Goal: Information Seeking & Learning: Check status

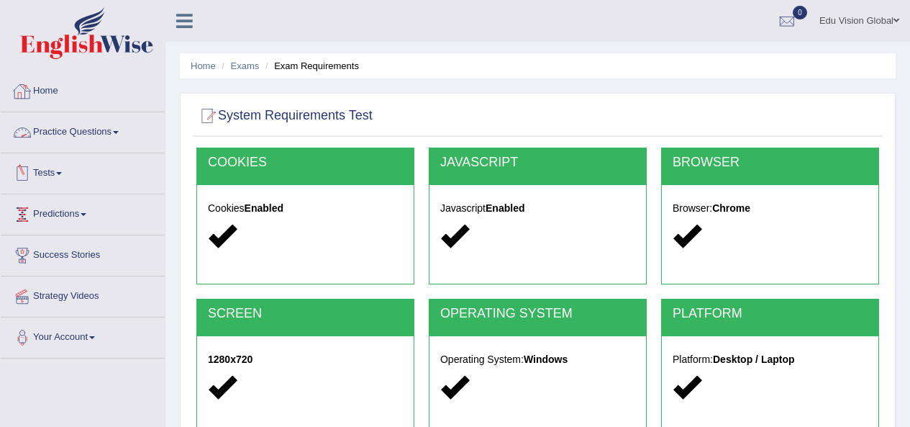
click at [59, 153] on link "Tests" at bounding box center [83, 171] width 164 height 36
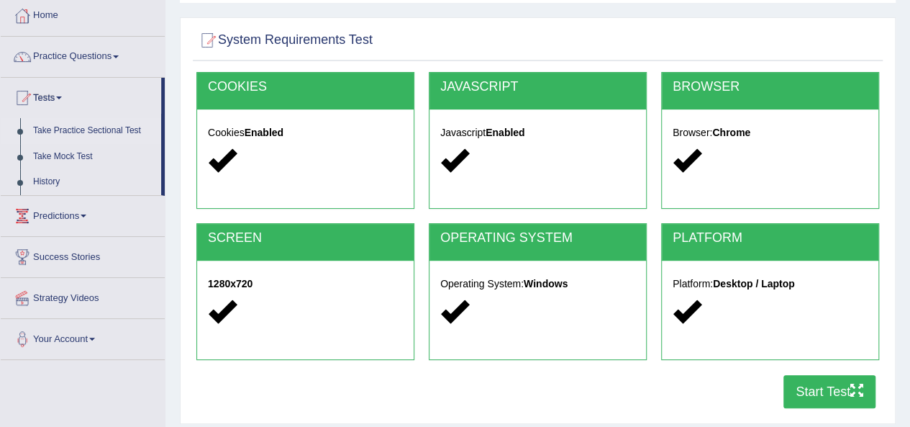
click at [66, 124] on link "Take Practice Sectional Test" at bounding box center [94, 131] width 135 height 26
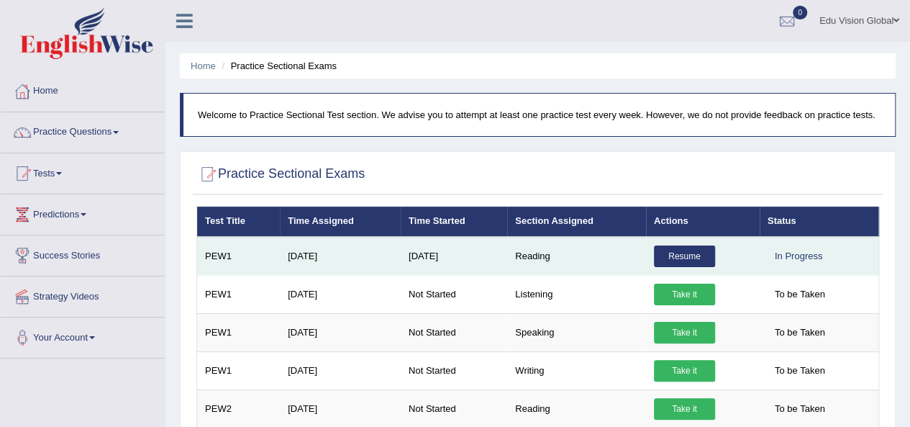
click at [679, 250] on link "Resume" at bounding box center [684, 256] width 61 height 22
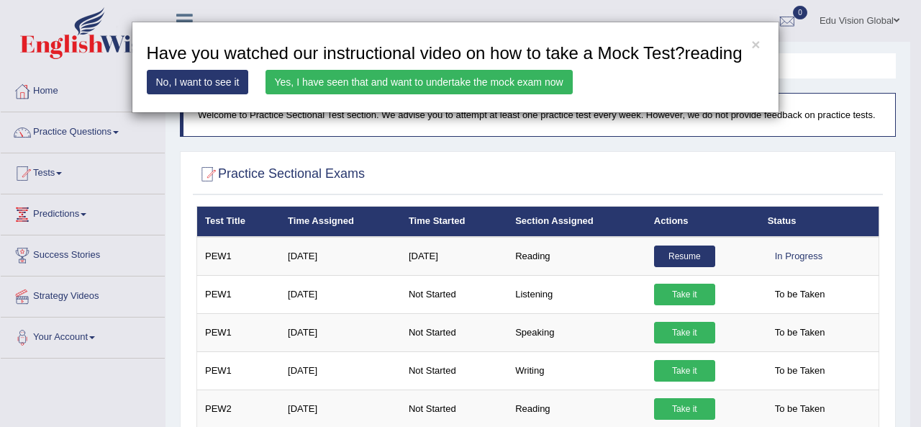
click at [397, 78] on link "Yes, I have seen that and want to undertake the mock exam now" at bounding box center [419, 82] width 307 height 24
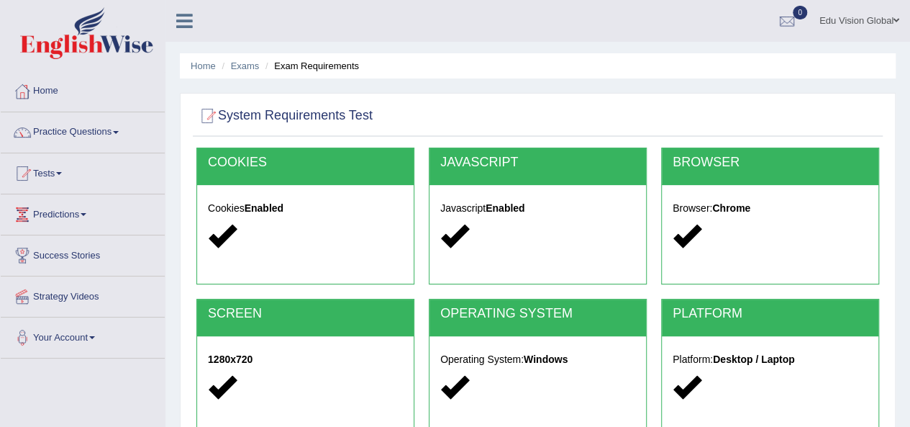
scroll to position [328, 0]
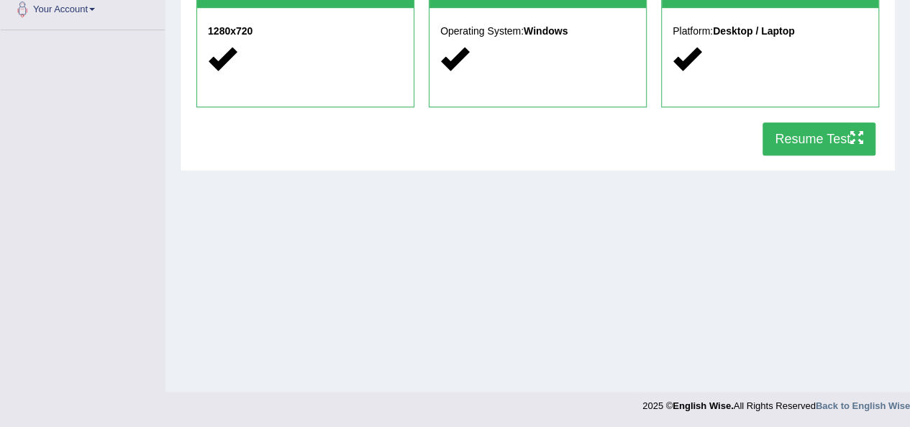
click at [808, 141] on button "Resume Test" at bounding box center [819, 138] width 113 height 33
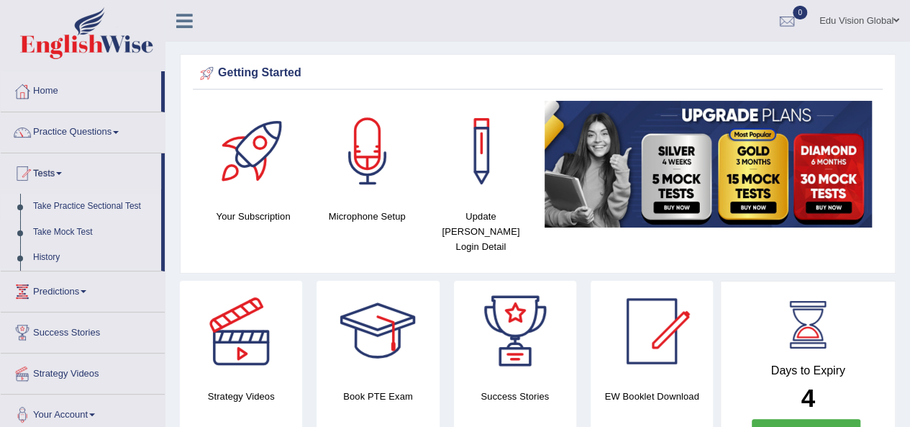
click at [74, 204] on link "Take Practice Sectional Test" at bounding box center [94, 207] width 135 height 26
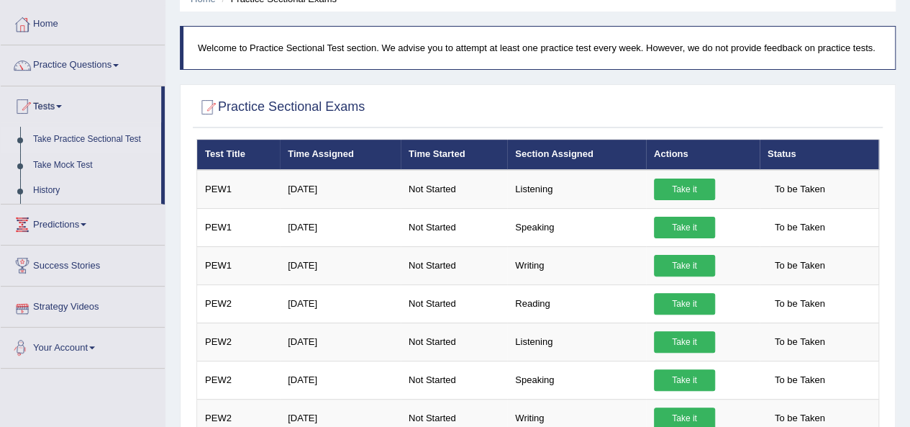
scroll to position [68, 0]
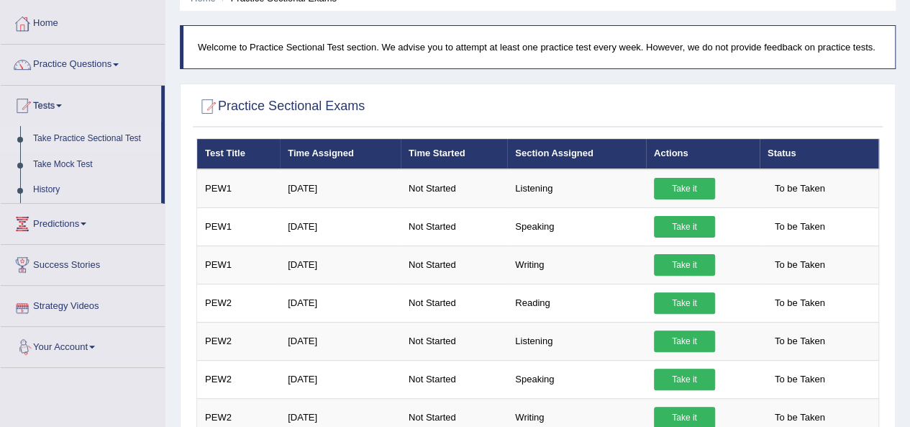
click at [89, 339] on link "Your Account" at bounding box center [83, 345] width 164 height 36
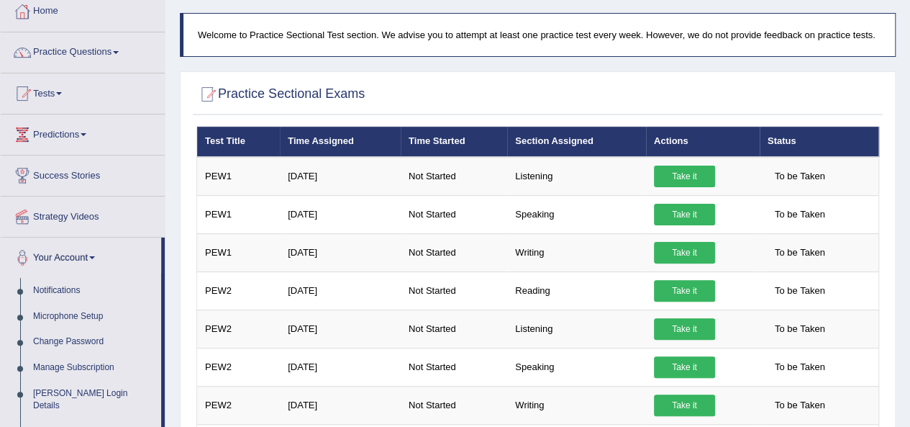
scroll to position [79, 0]
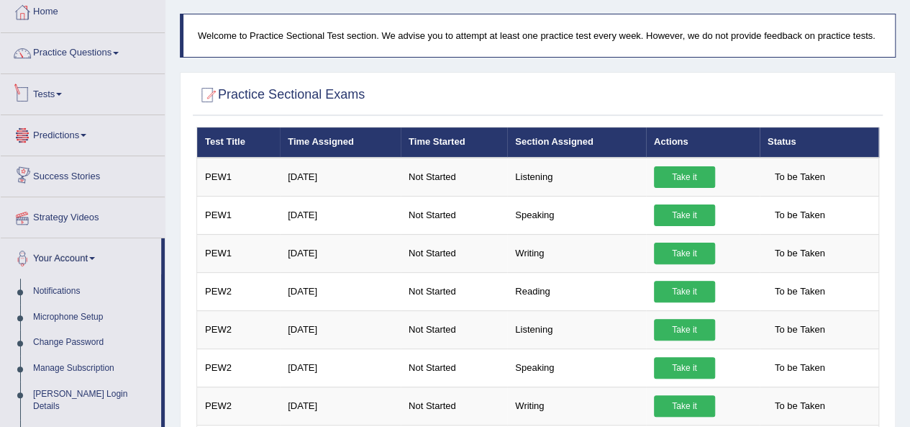
click at [66, 88] on link "Tests" at bounding box center [83, 92] width 164 height 36
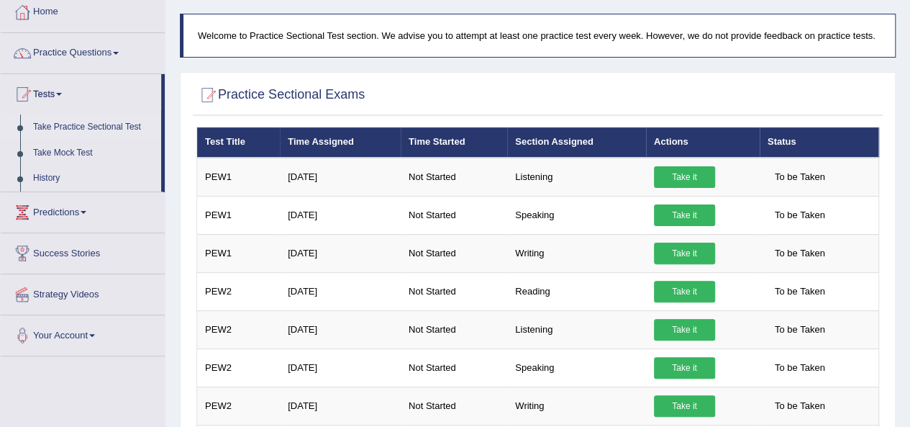
scroll to position [76, 0]
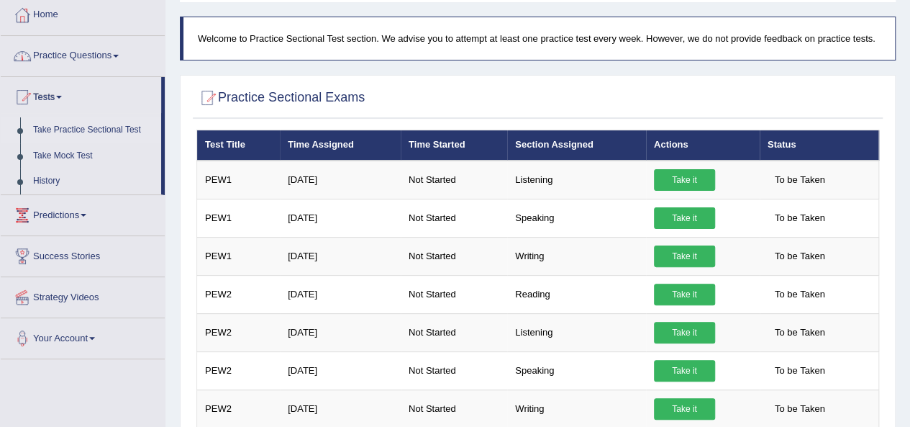
click at [121, 51] on link "Practice Questions" at bounding box center [83, 54] width 164 height 36
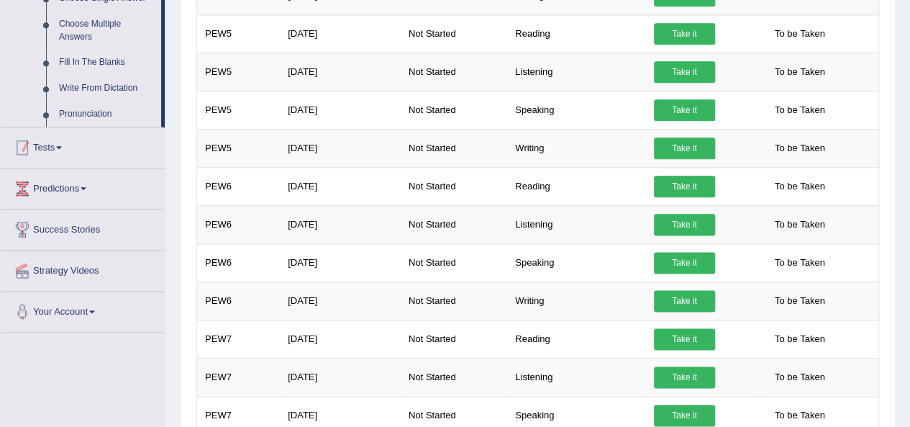
scroll to position [795, 0]
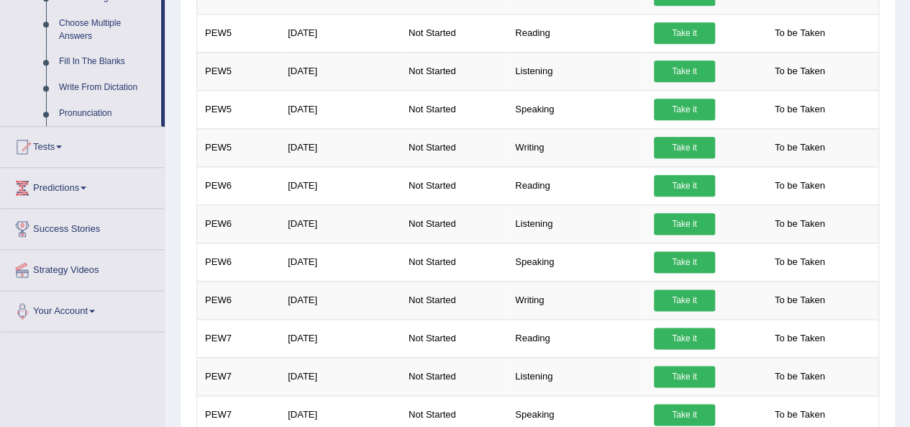
click at [63, 142] on link "Tests" at bounding box center [83, 145] width 164 height 36
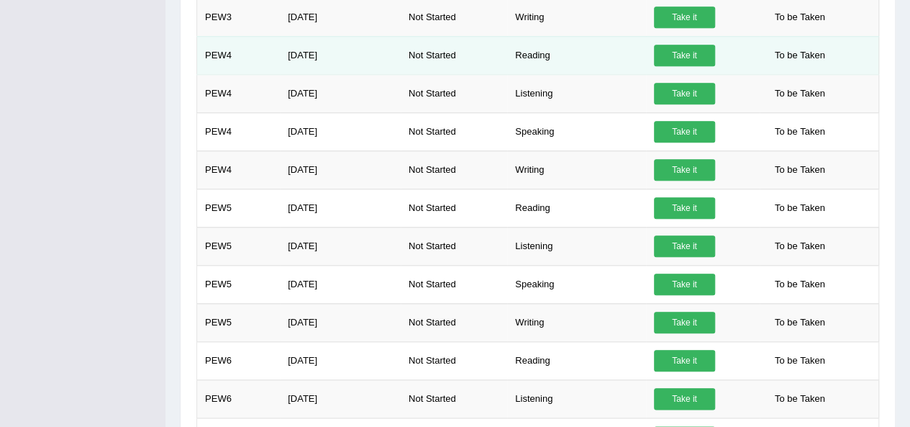
scroll to position [622, 0]
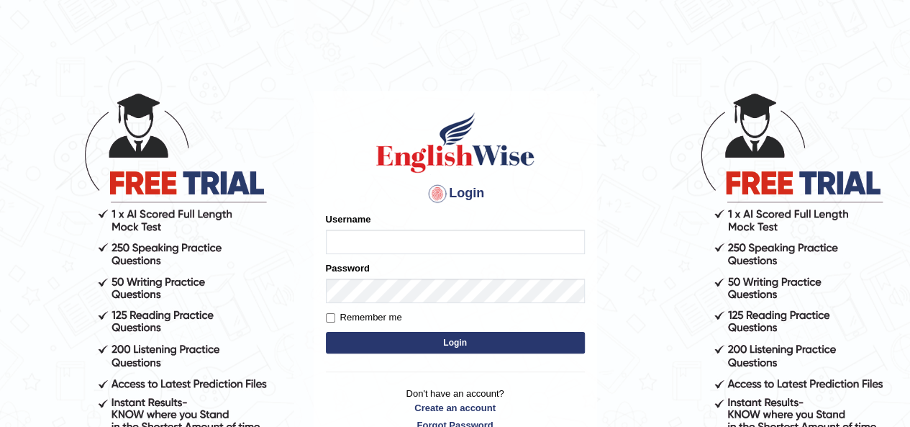
type input "eduvisionglobal"
click at [333, 320] on input "Remember me" at bounding box center [330, 317] width 9 height 9
checkbox input "true"
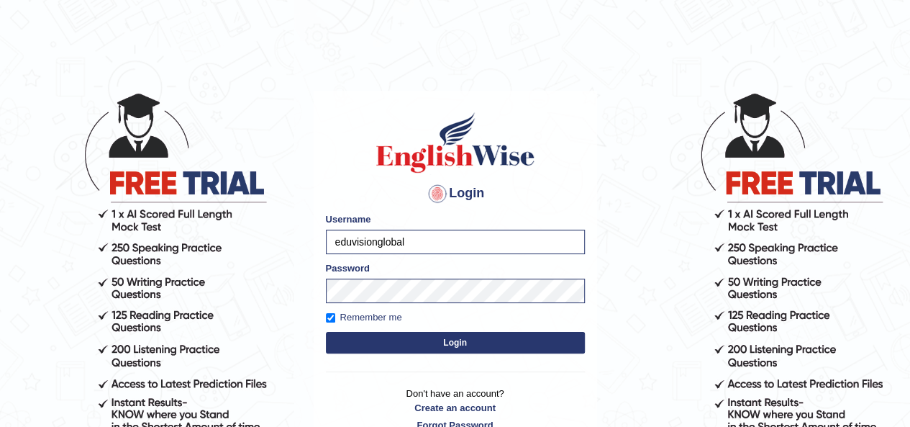
click at [371, 340] on button "Login" at bounding box center [455, 343] width 259 height 22
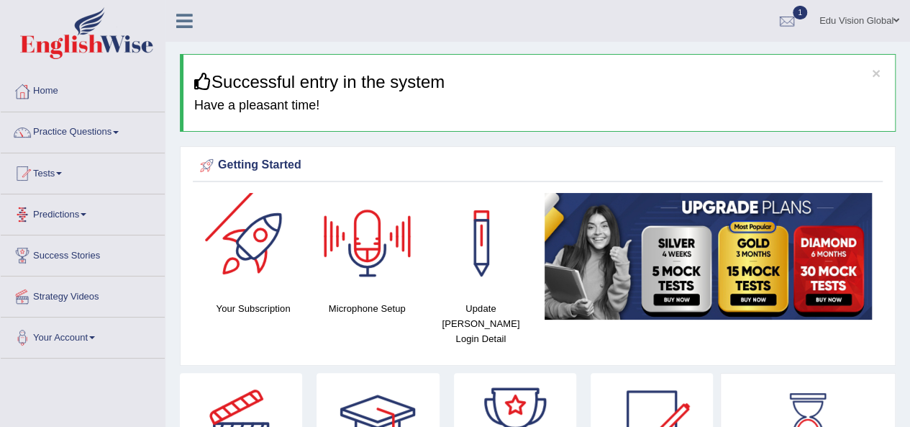
click at [111, 189] on li "Tests Take Practice Sectional Test Take Mock Test History" at bounding box center [83, 173] width 164 height 41
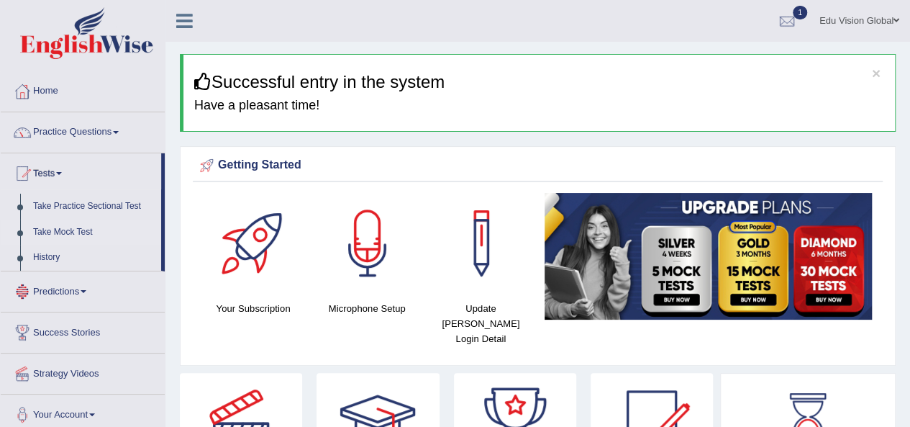
click at [83, 220] on link "Take Mock Test" at bounding box center [94, 233] width 135 height 26
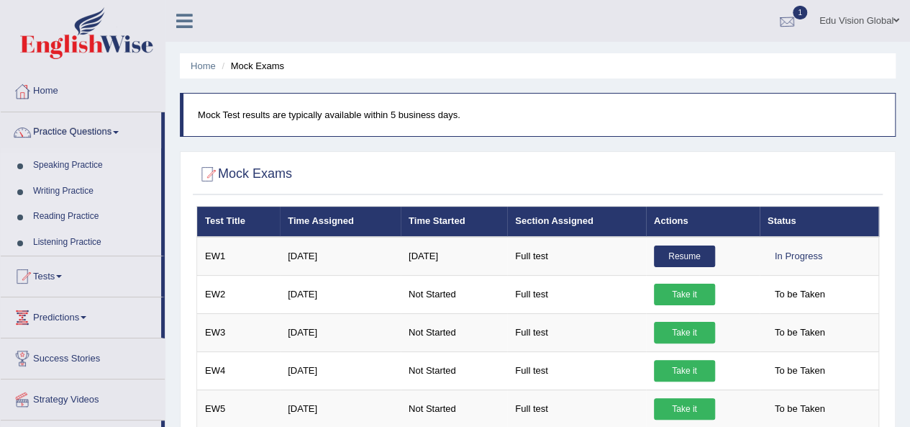
click at [790, 25] on div at bounding box center [788, 22] width 22 height 22
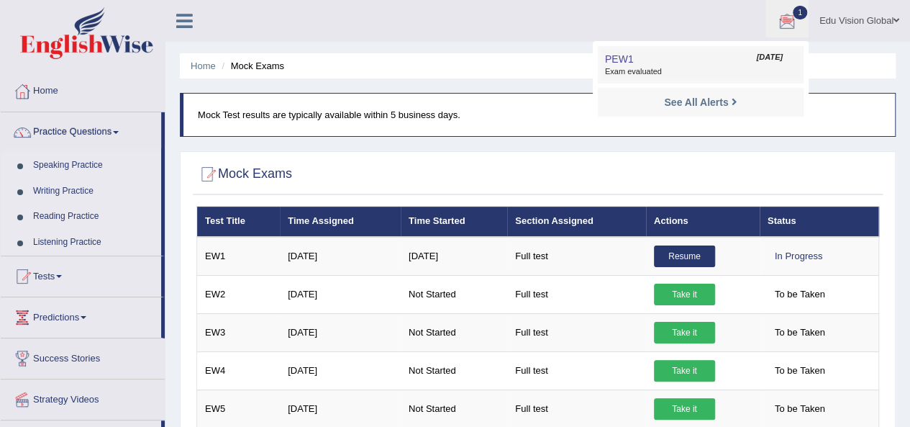
click at [756, 58] on span "Aug 31, 2025" at bounding box center [769, 58] width 26 height 12
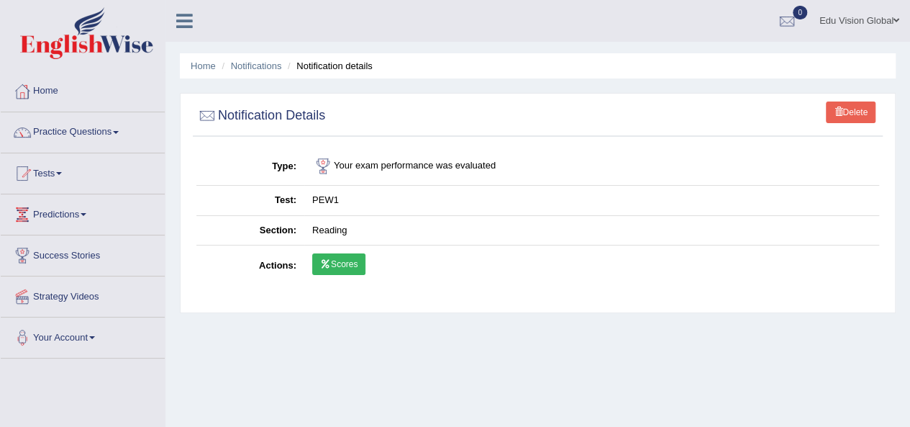
click at [355, 258] on link "Scores" at bounding box center [338, 264] width 53 height 22
click at [329, 195] on td "PEW1" at bounding box center [591, 201] width 575 height 30
click at [401, 172] on td "Your exam performance was evaluated" at bounding box center [591, 167] width 575 height 38
click at [868, 108] on link "Delete" at bounding box center [851, 112] width 50 height 22
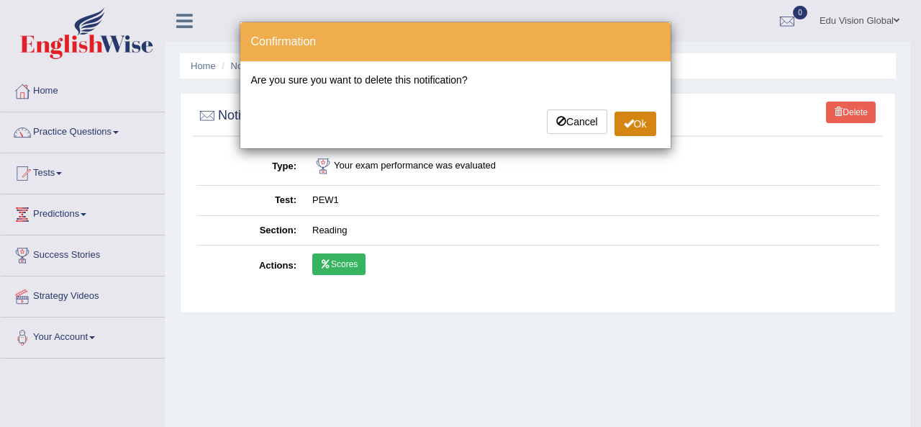
click at [636, 123] on button "Ok" at bounding box center [636, 124] width 42 height 24
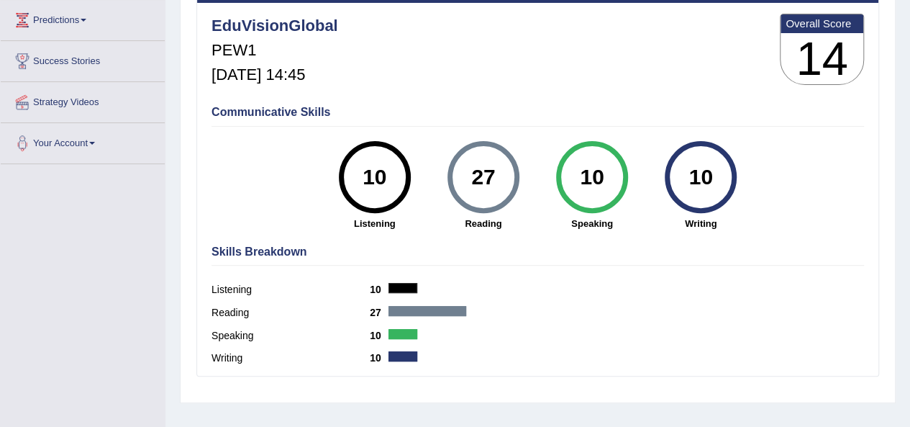
scroll to position [193, 0]
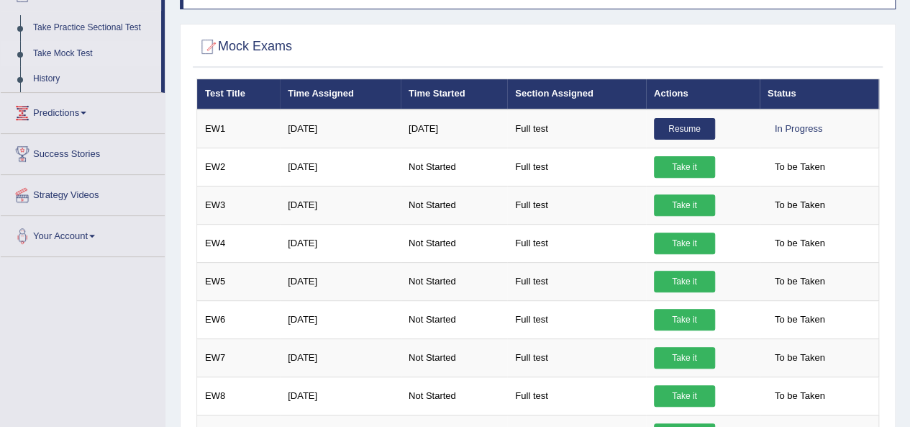
scroll to position [179, 0]
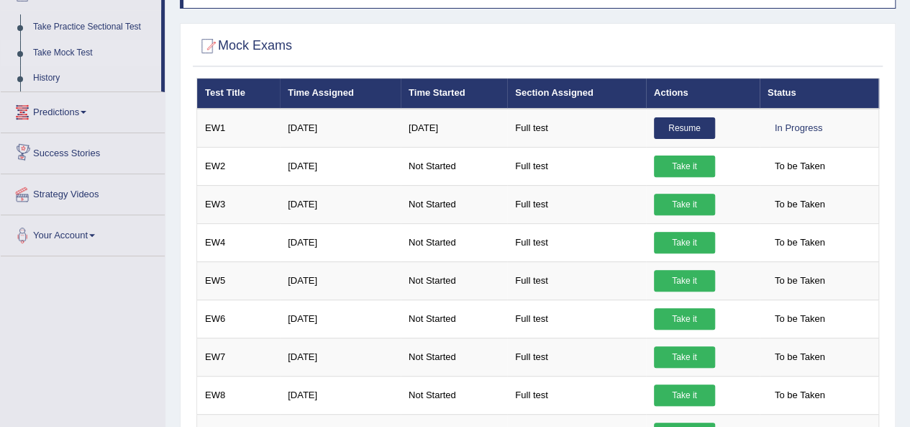
click at [89, 117] on link "Predictions" at bounding box center [83, 110] width 164 height 36
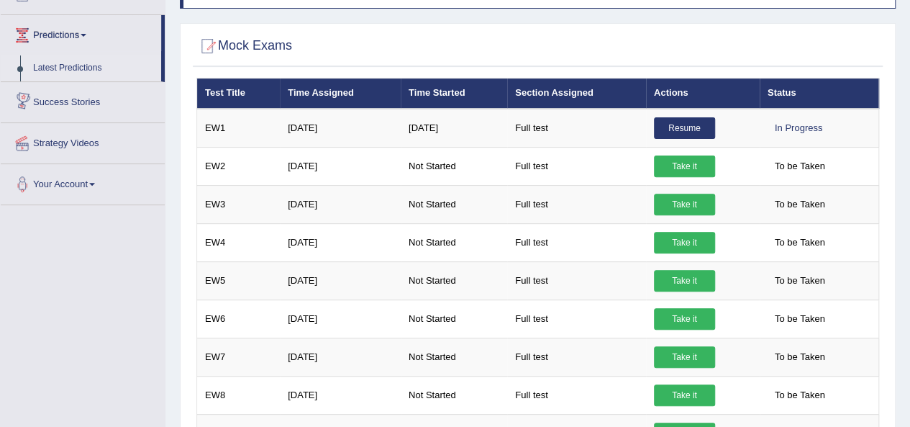
click at [90, 62] on link "Latest Predictions" at bounding box center [94, 68] width 135 height 26
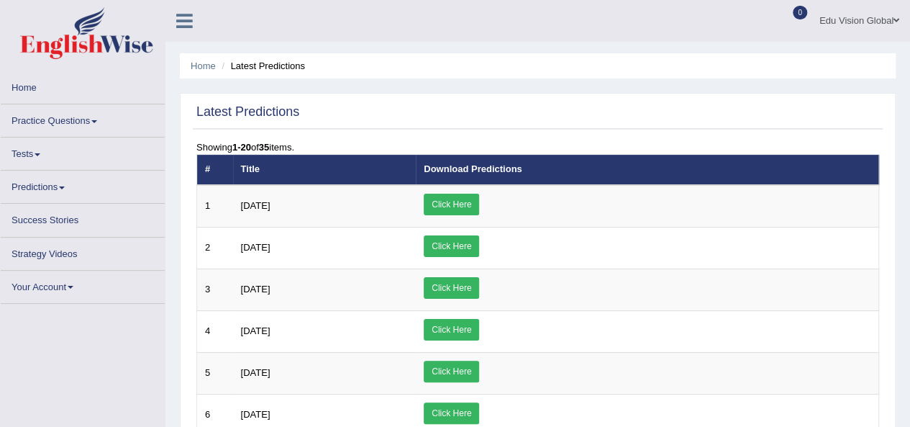
click at [479, 204] on link "Click Here" at bounding box center [451, 205] width 55 height 22
